Goal: Entertainment & Leisure: Consume media (video, audio)

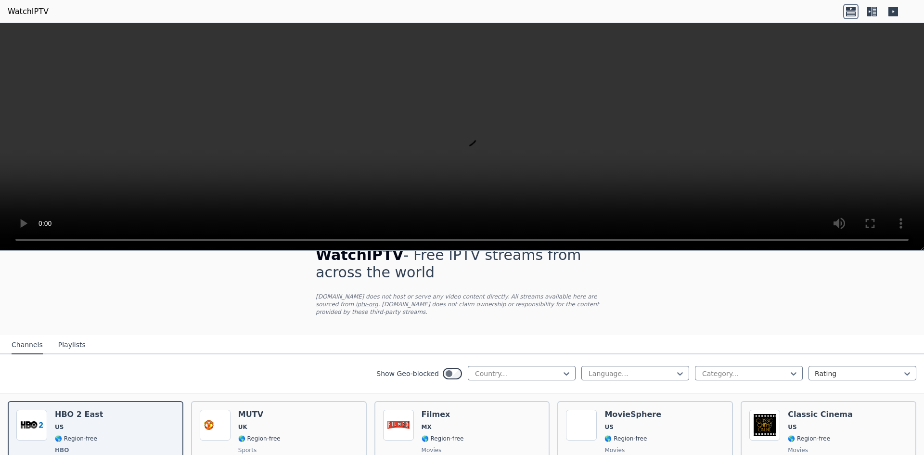
scroll to position [96, 0]
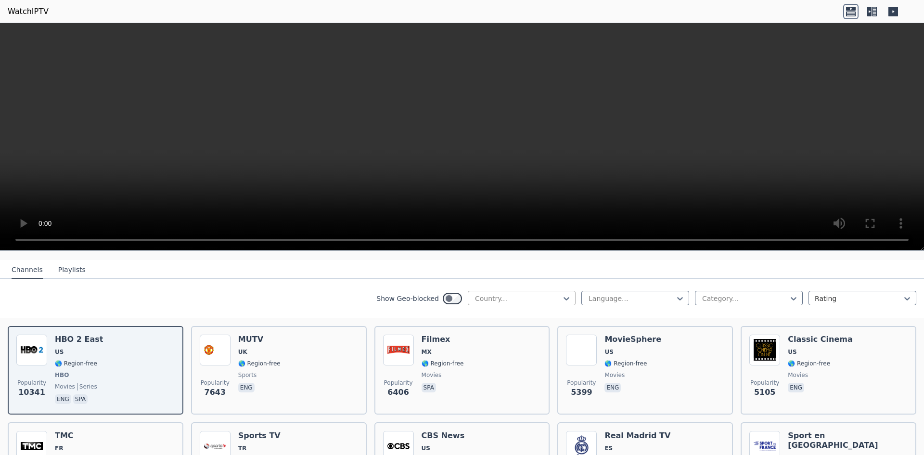
click at [476, 295] on div at bounding box center [518, 298] width 88 height 10
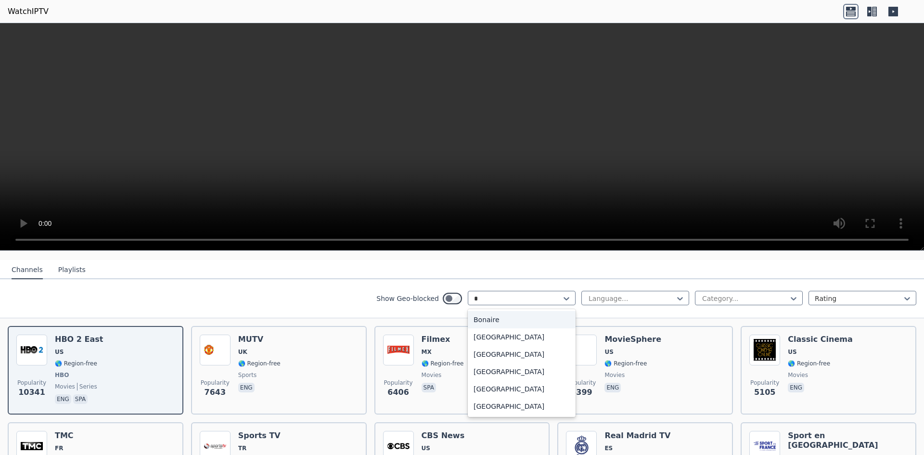
scroll to position [0, 0]
type input "**"
click at [521, 311] on div "[GEOGRAPHIC_DATA]" at bounding box center [522, 319] width 108 height 17
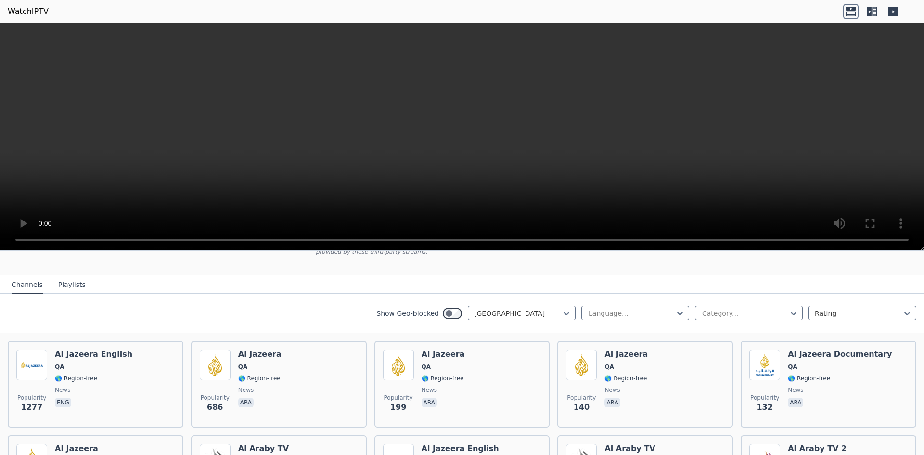
scroll to position [84, 0]
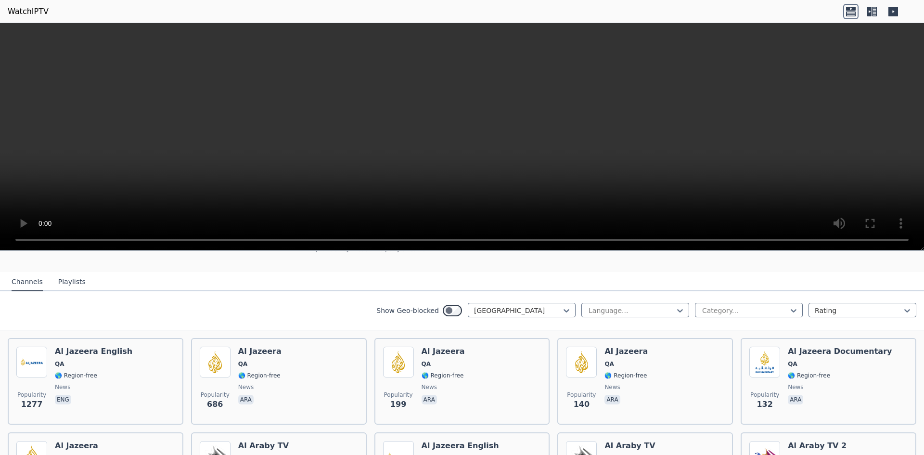
click at [59, 273] on button "Playlists" at bounding box center [71, 282] width 27 height 18
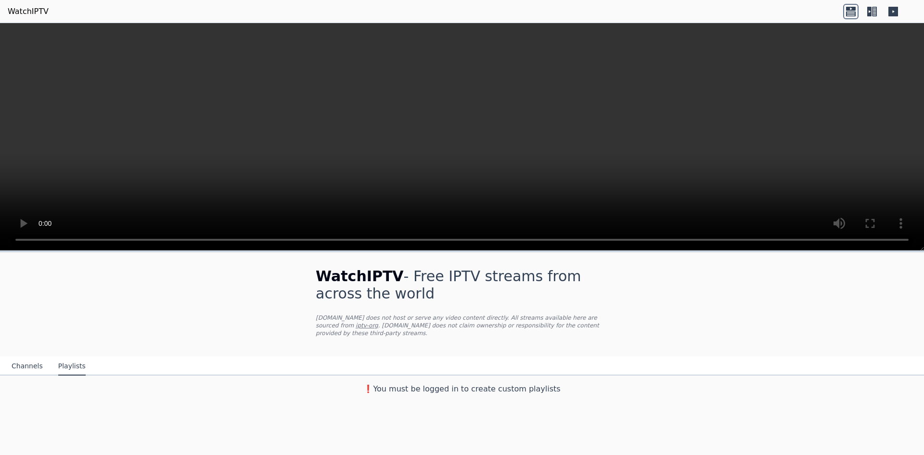
scroll to position [0, 0]
click at [27, 357] on button "Channels" at bounding box center [27, 366] width 31 height 18
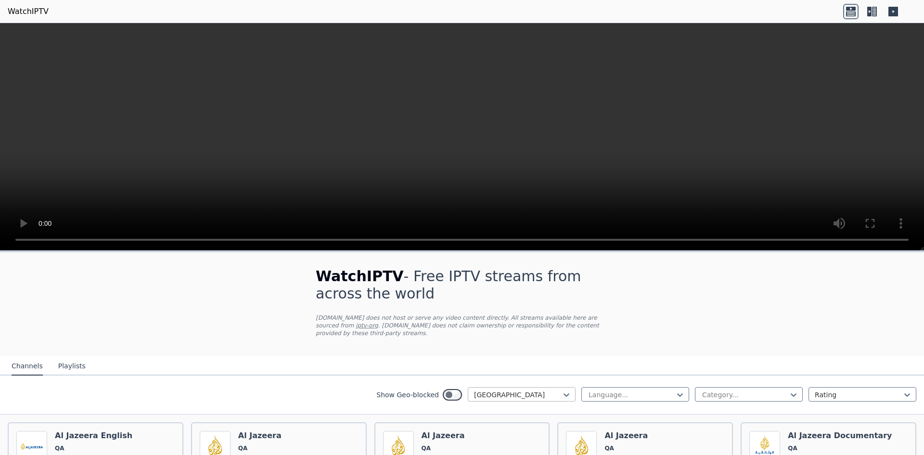
click at [503, 390] on div at bounding box center [518, 395] width 88 height 10
click at [538, 408] on div "All countries" at bounding box center [522, 415] width 108 height 17
click at [649, 390] on div at bounding box center [631, 395] width 88 height 10
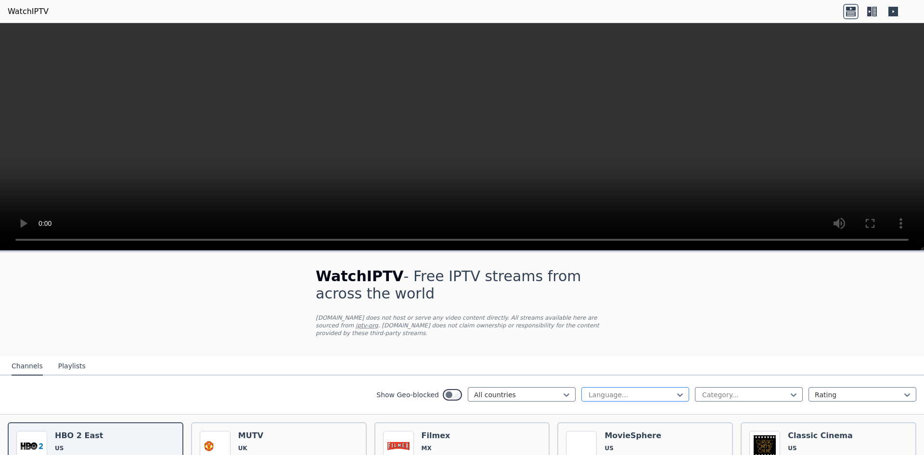
click at [656, 390] on div at bounding box center [631, 395] width 88 height 10
click at [706, 390] on div at bounding box center [745, 395] width 88 height 10
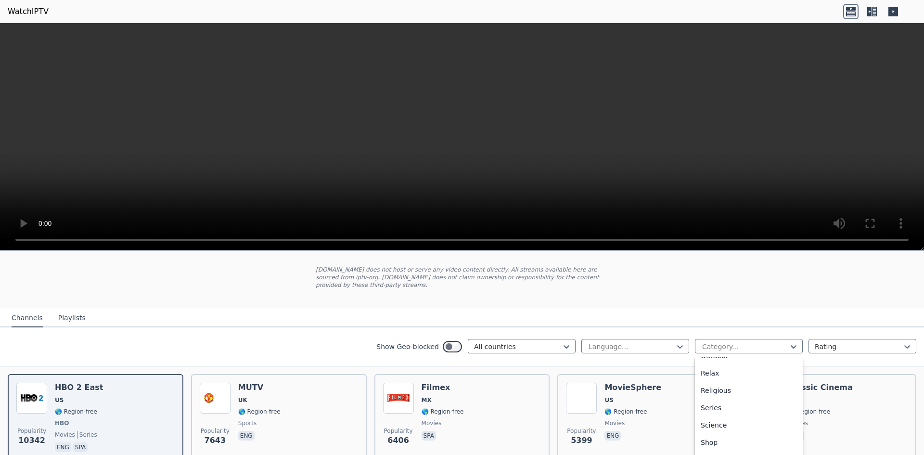
scroll to position [327, 0]
click at [728, 447] on div "Sports" at bounding box center [749, 455] width 108 height 17
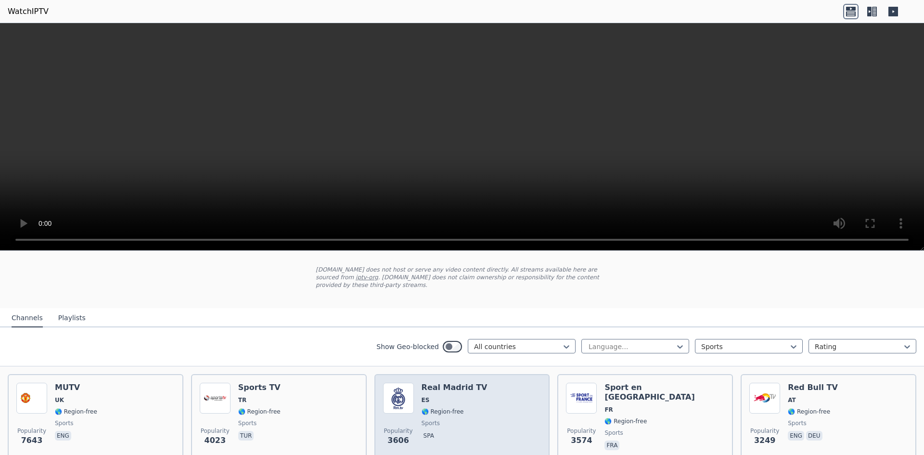
click at [451, 396] on span "ES" at bounding box center [454, 400] width 66 height 8
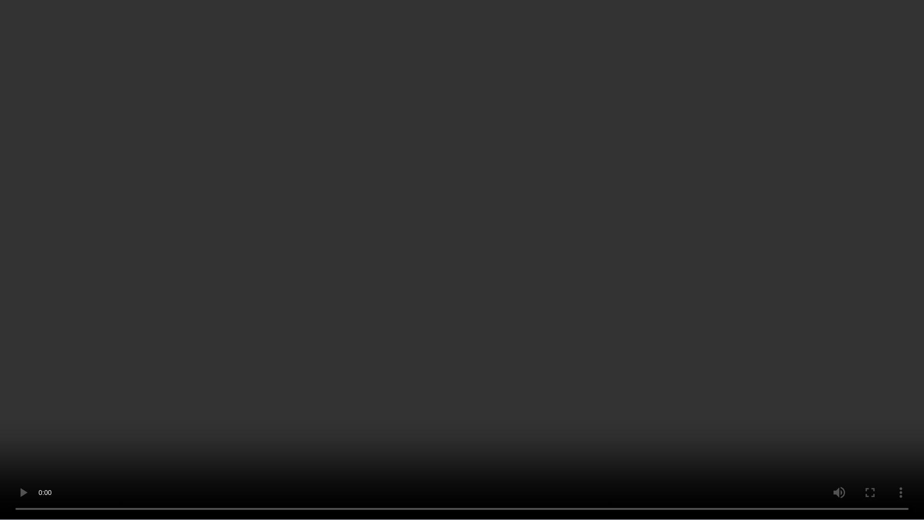
click at [871, 406] on video at bounding box center [462, 260] width 924 height 520
click at [869, 408] on video at bounding box center [462, 260] width 924 height 520
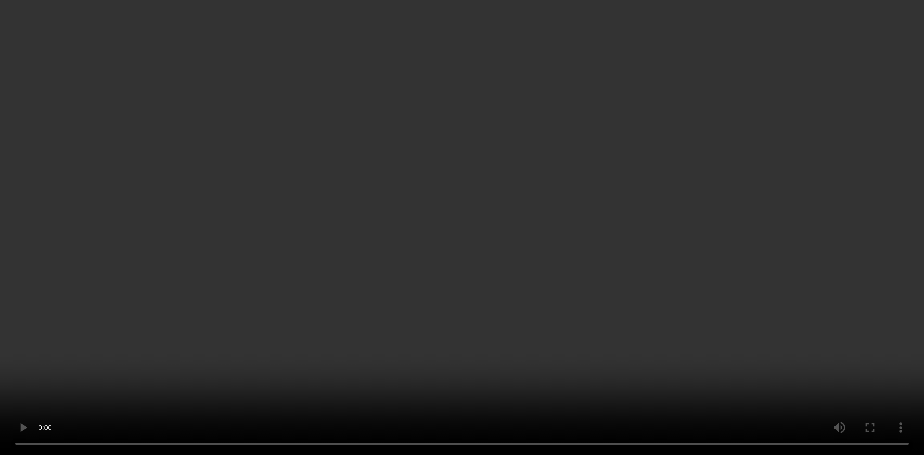
scroll to position [192, 0]
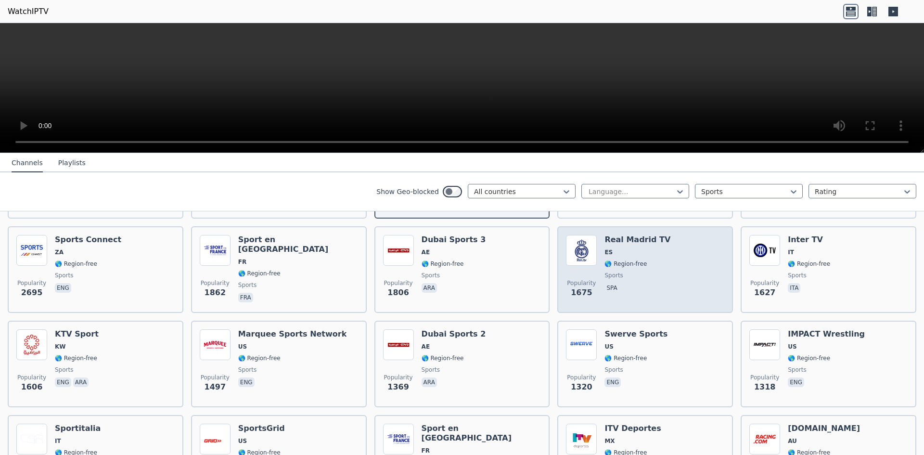
click at [676, 266] on div "Popularity 1675 Real Madrid TV ES 🌎 Region-free sports spa" at bounding box center [645, 269] width 158 height 69
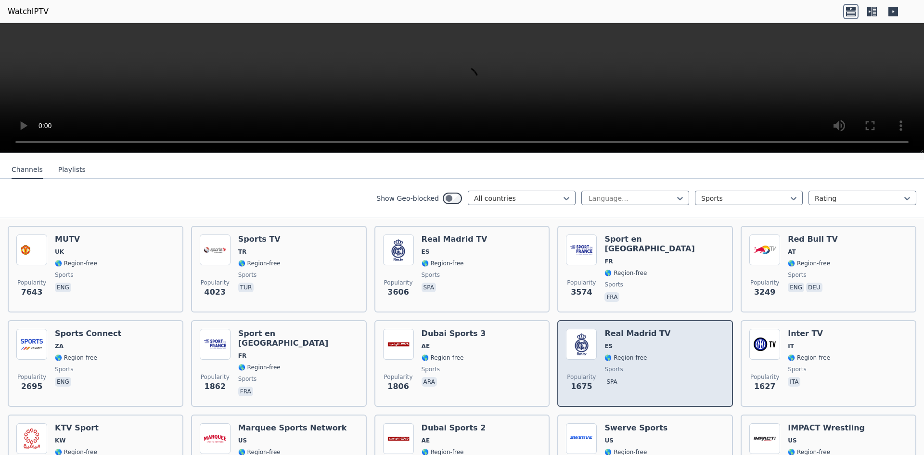
scroll to position [96, 0]
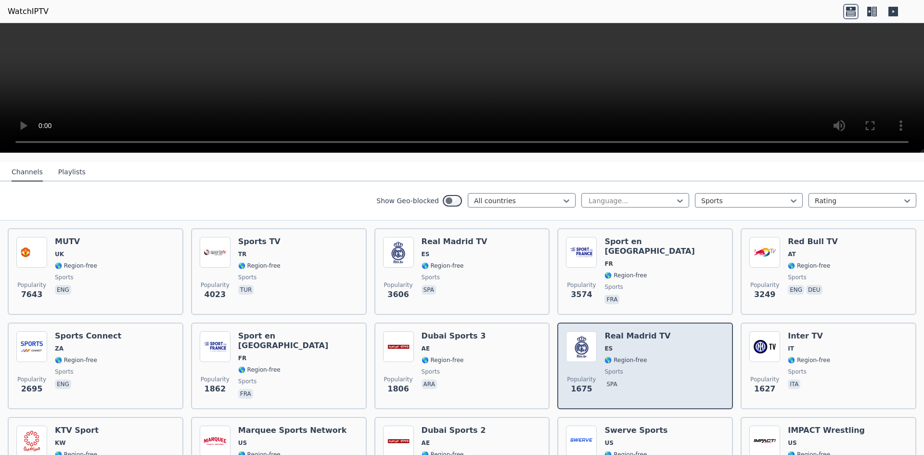
click at [631, 332] on h6 "Real Madrid TV" at bounding box center [637, 336] width 66 height 10
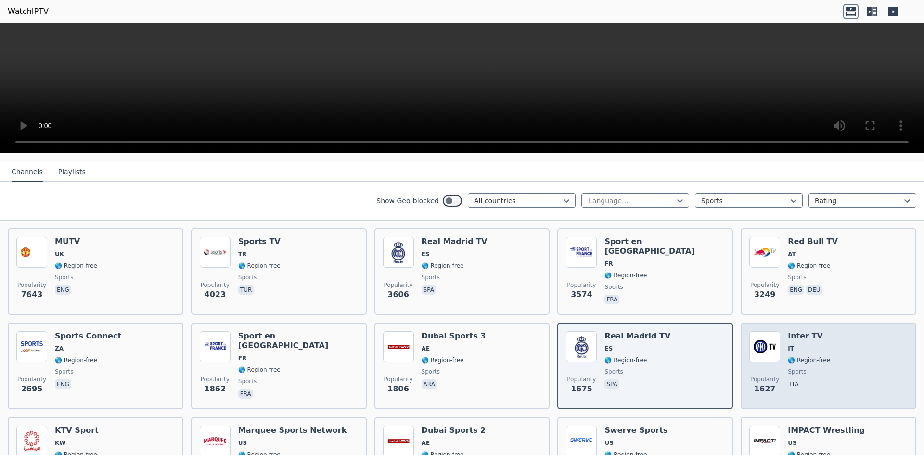
click at [788, 344] on span "IT" at bounding box center [791, 348] width 6 height 8
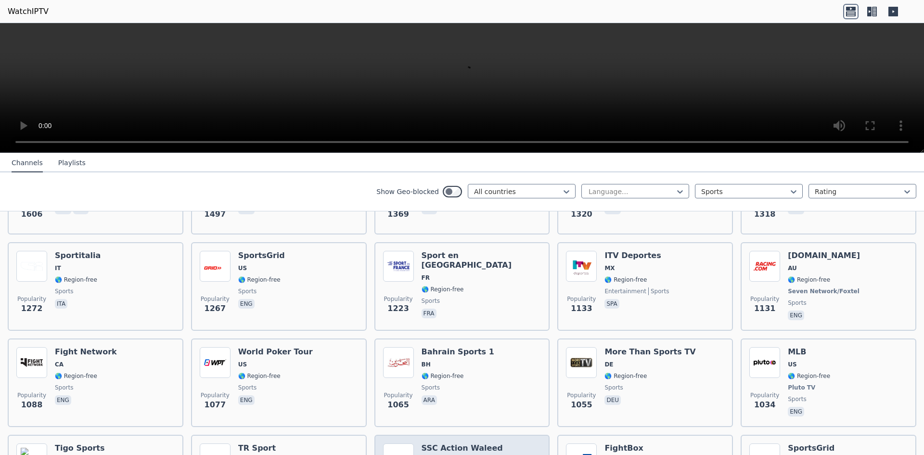
scroll to position [481, 0]
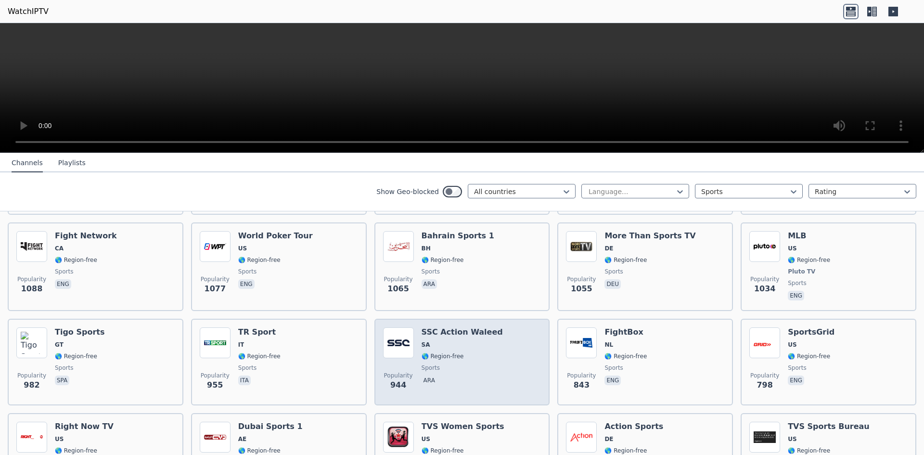
click at [465, 341] on span "SA" at bounding box center [461, 345] width 81 height 8
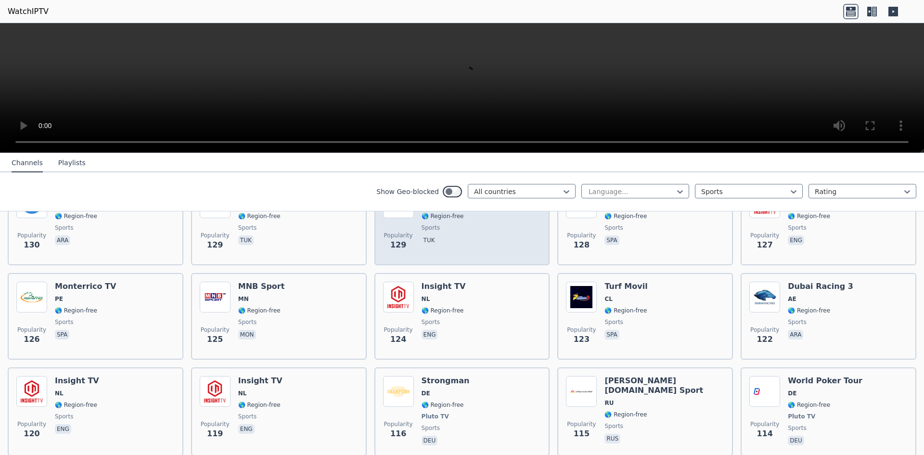
scroll to position [1844, 0]
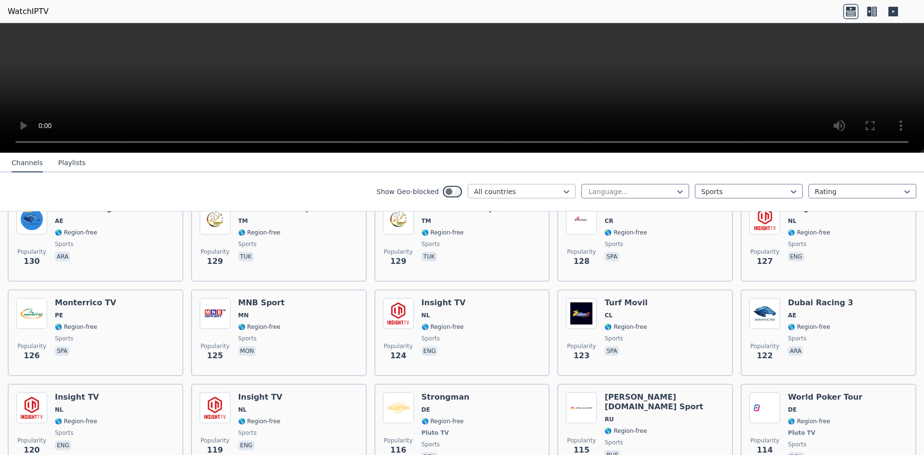
click at [552, 193] on div at bounding box center [518, 192] width 88 height 10
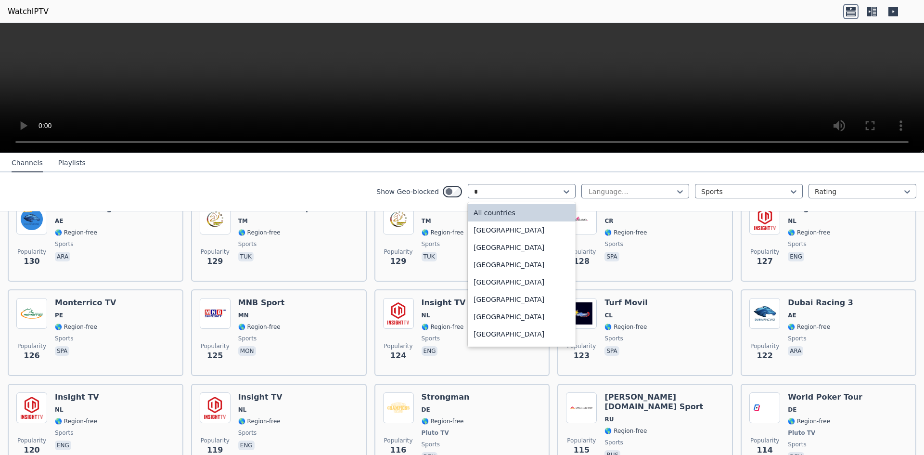
type input "**"
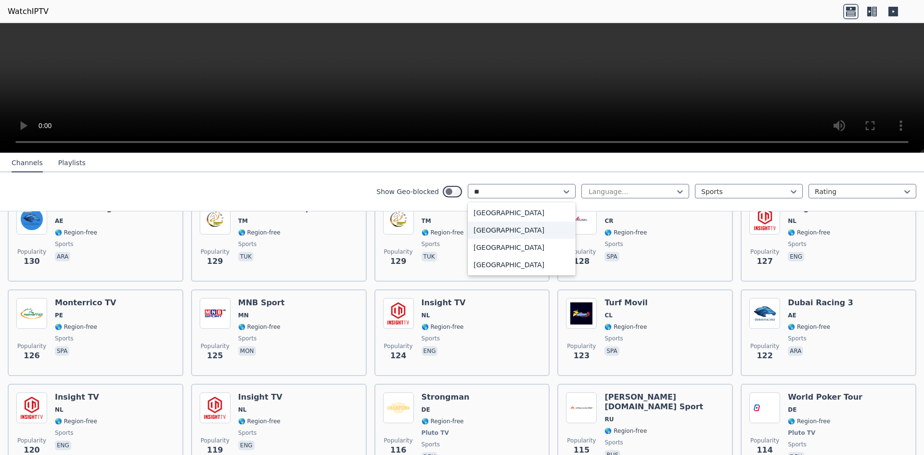
click at [530, 228] on div "[GEOGRAPHIC_DATA]" at bounding box center [522, 229] width 108 height 17
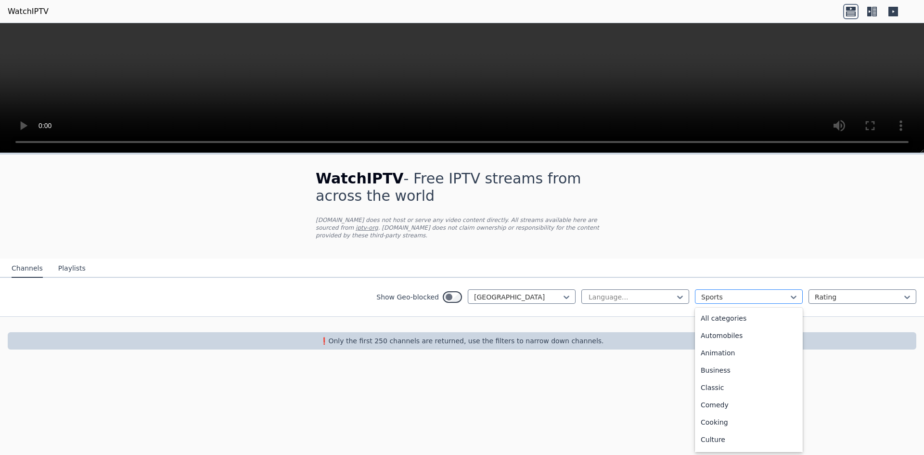
click at [717, 292] on div at bounding box center [745, 297] width 88 height 10
click at [772, 313] on div "All categories" at bounding box center [749, 317] width 108 height 17
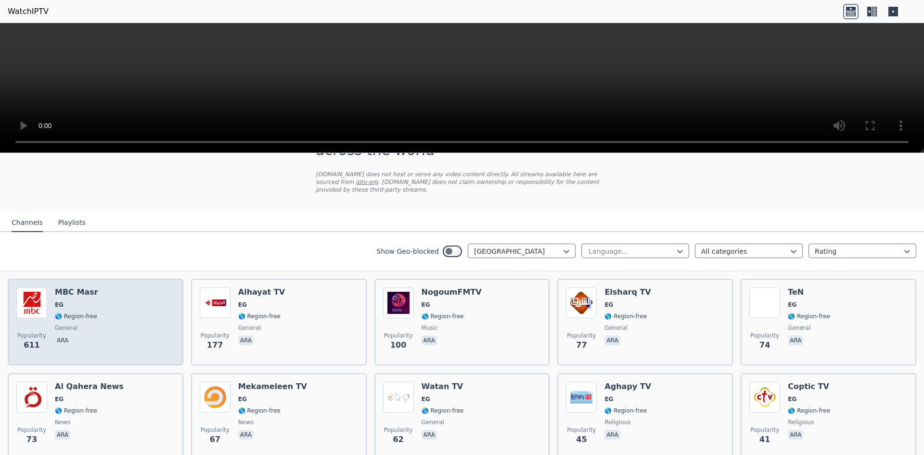
scroll to position [48, 0]
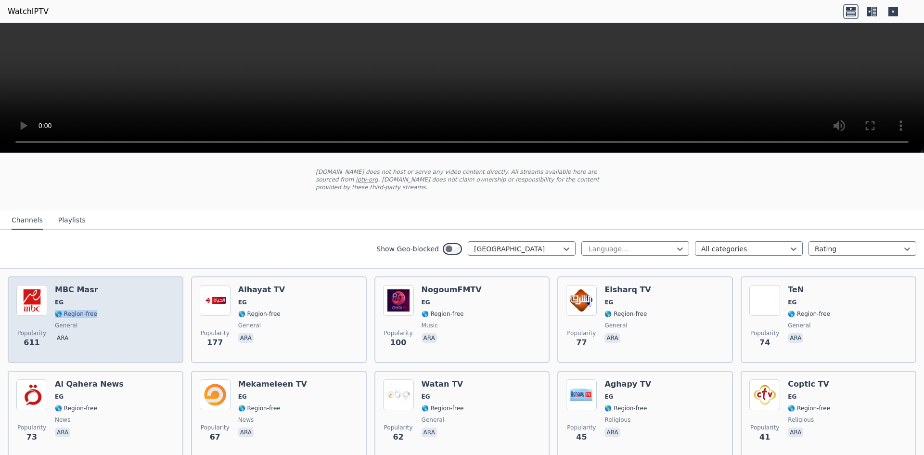
click at [165, 300] on div "Popularity 611 MBC Masr EG 🌎 Region-free general ara" at bounding box center [95, 319] width 158 height 69
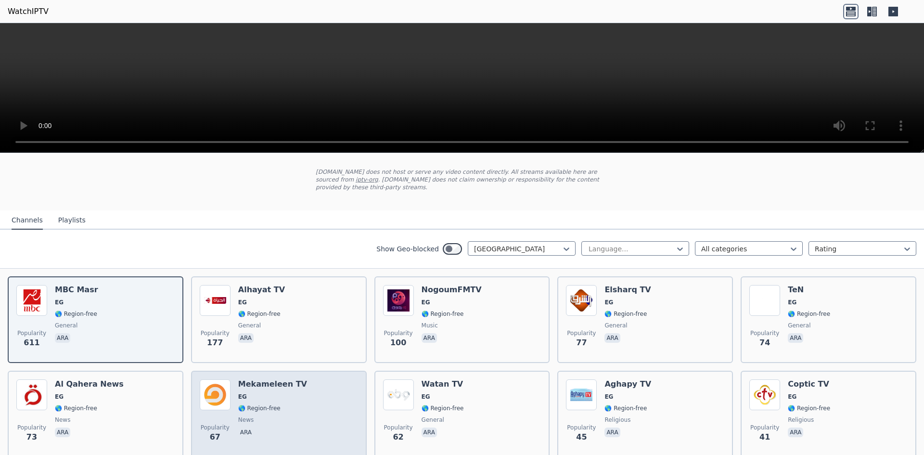
click at [303, 409] on div "Popularity 67 Mekameleen TV EG 🌎 Region-free news ara" at bounding box center [279, 413] width 158 height 69
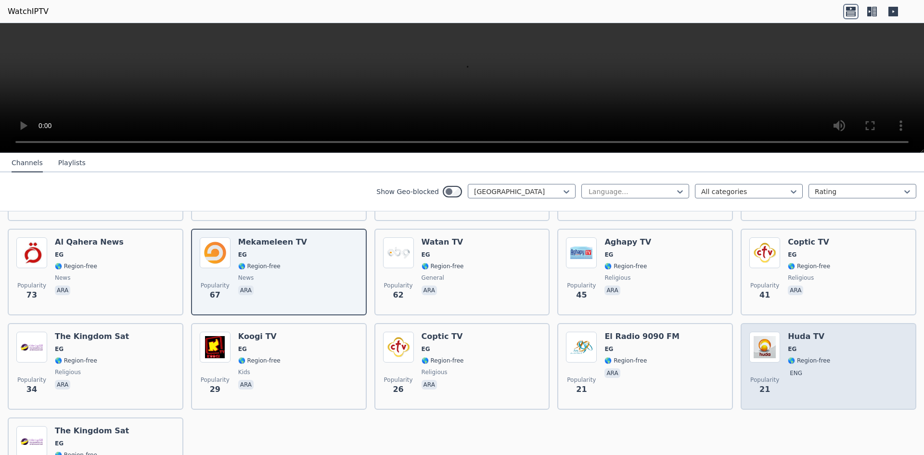
scroll to position [192, 0]
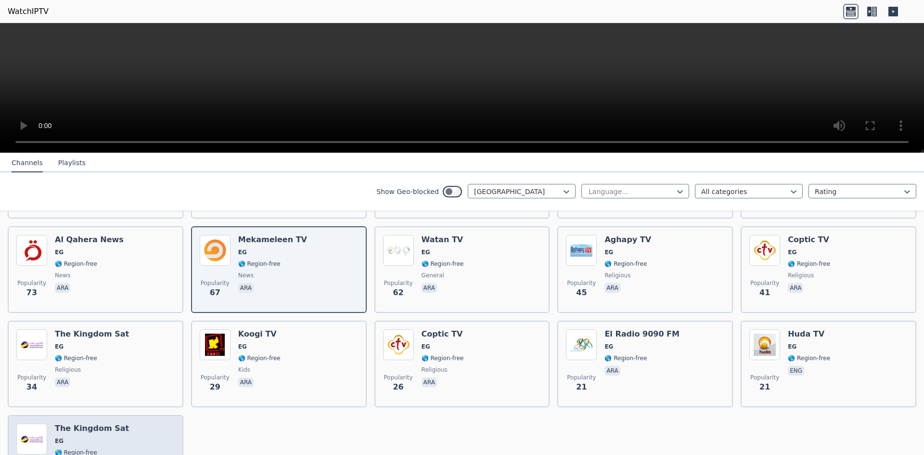
click at [141, 423] on div "Popularity 18 The Kingdom Sat EG 🌎 Region-free religious ara" at bounding box center [95, 457] width 158 height 69
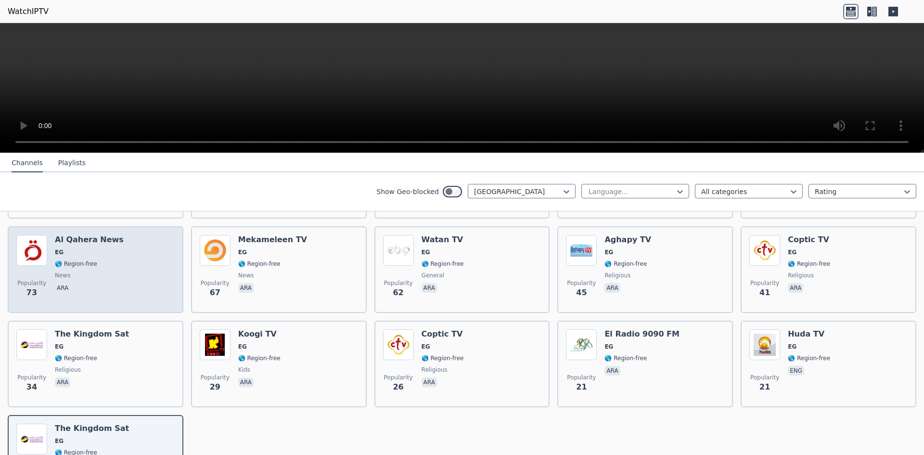
click at [150, 281] on div "Popularity 73 Al Qahera News EG 🌎 Region-free news ara" at bounding box center [95, 269] width 158 height 69
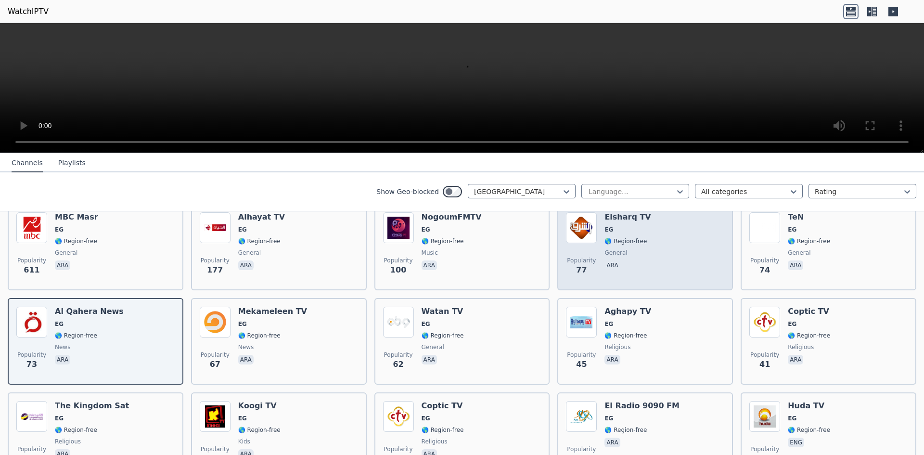
scroll to position [96, 0]
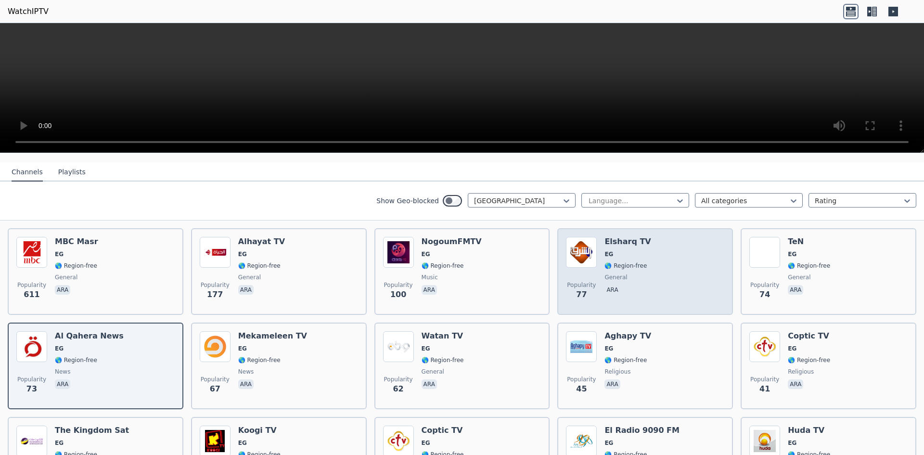
click at [657, 265] on div "Popularity 77 Elsharq TV EG 🌎 Region-free general [PERSON_NAME]" at bounding box center [645, 271] width 158 height 69
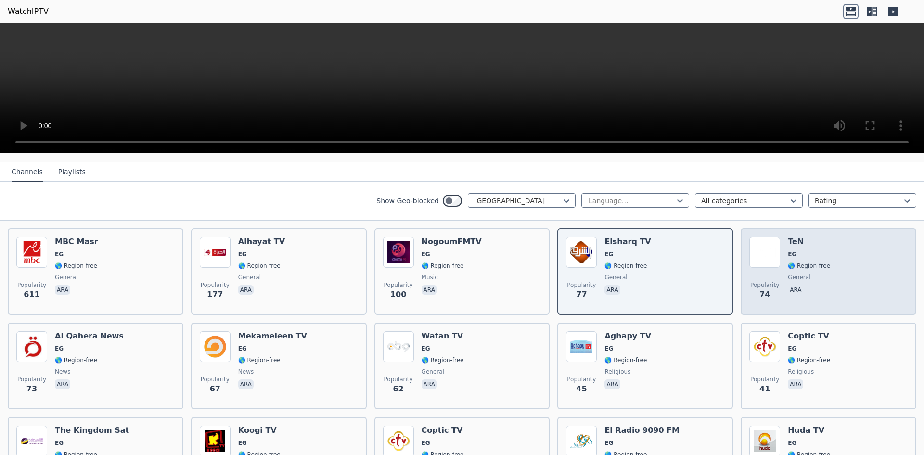
click at [833, 237] on div "Popularity 74 TeN EG 🌎 Region-free general ara" at bounding box center [828, 271] width 158 height 69
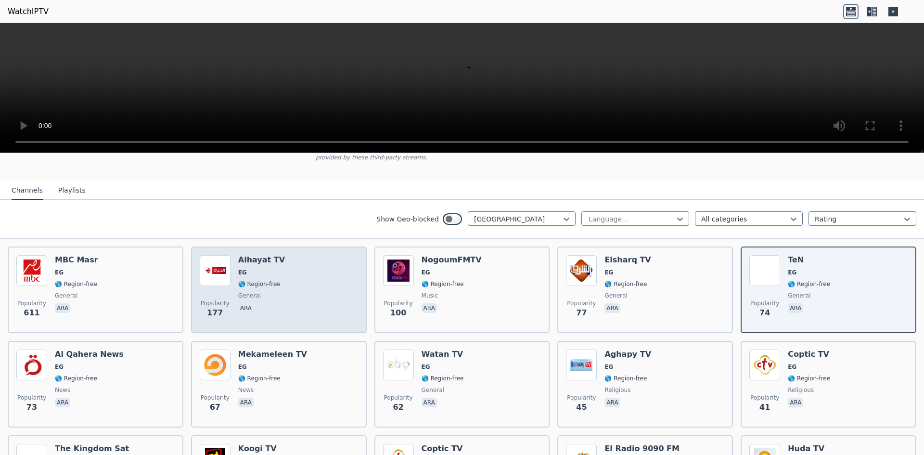
scroll to position [0, 0]
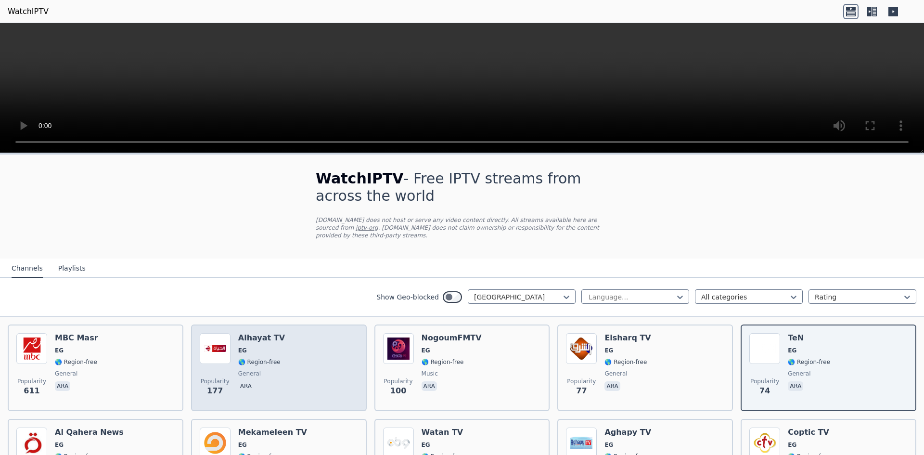
click at [291, 333] on div "Popularity 177 Alhayat TV EG 🌎 Region-free general ara" at bounding box center [279, 367] width 158 height 69
